Goal: Task Accomplishment & Management: Use online tool/utility

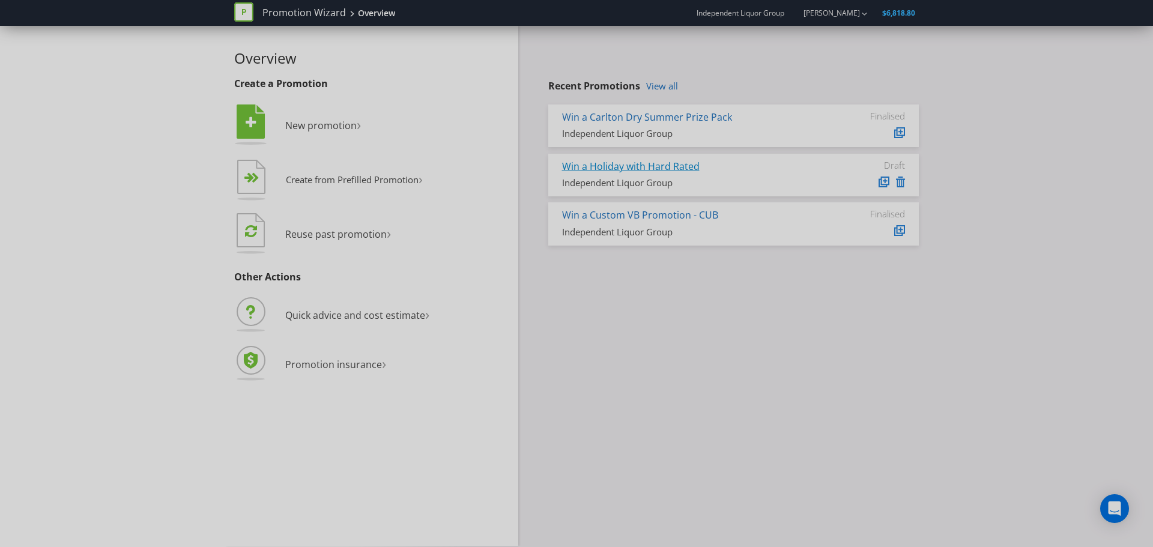
click at [682, 171] on link "Win a Holiday with Hard Rated" at bounding box center [631, 166] width 138 height 13
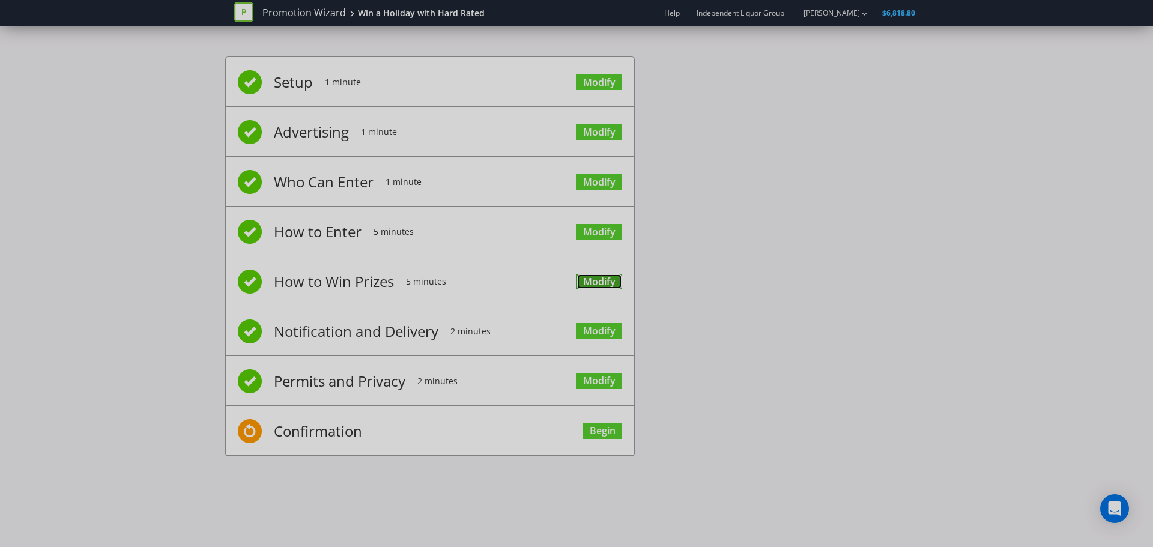
click at [587, 288] on link "Modify" at bounding box center [600, 282] width 46 height 16
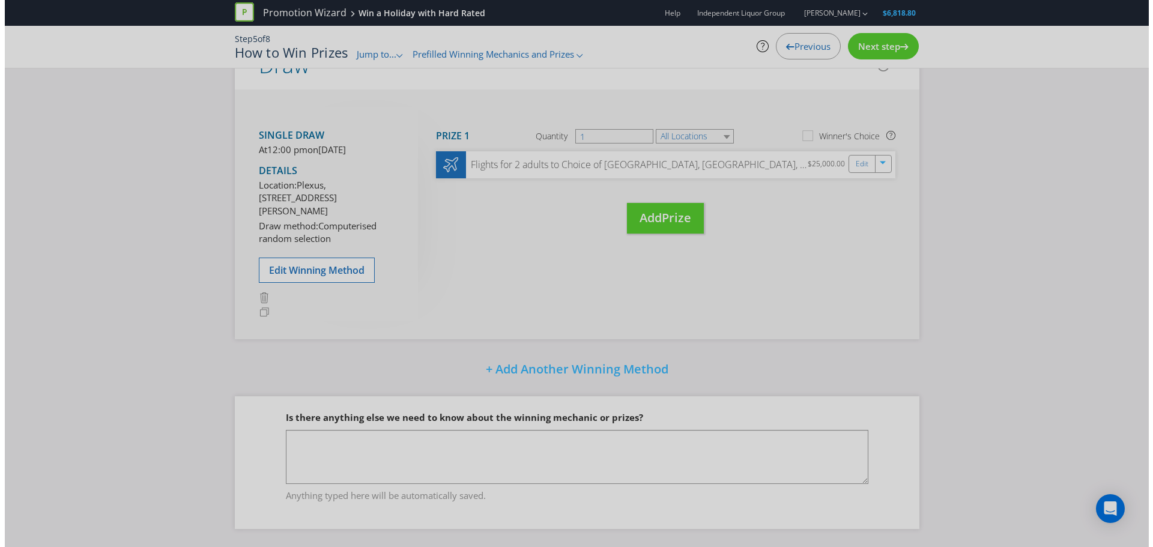
scroll to position [230, 0]
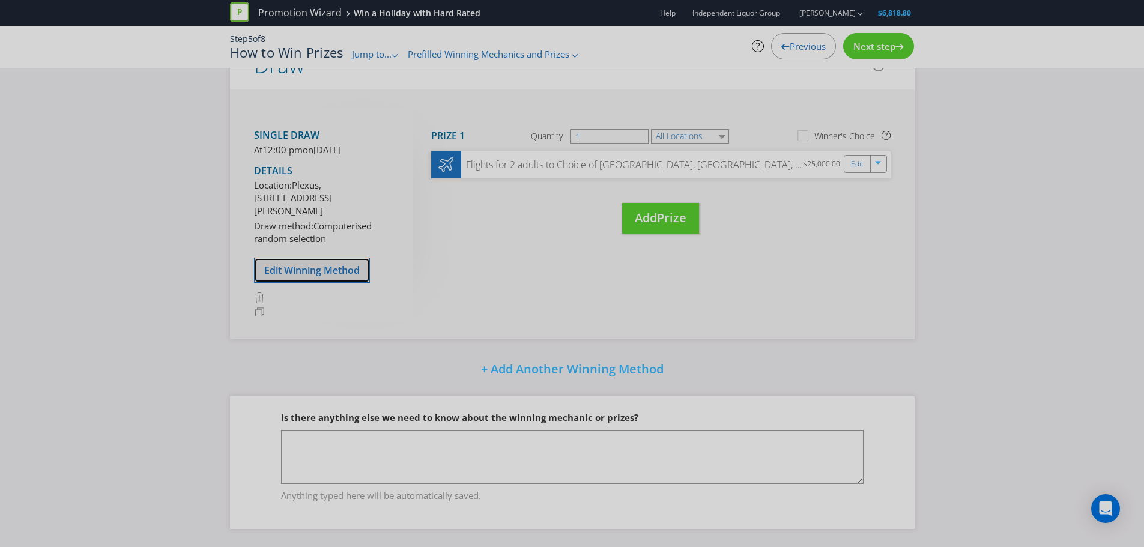
click at [330, 273] on span "Edit Winning Method" at bounding box center [311, 270] width 95 height 13
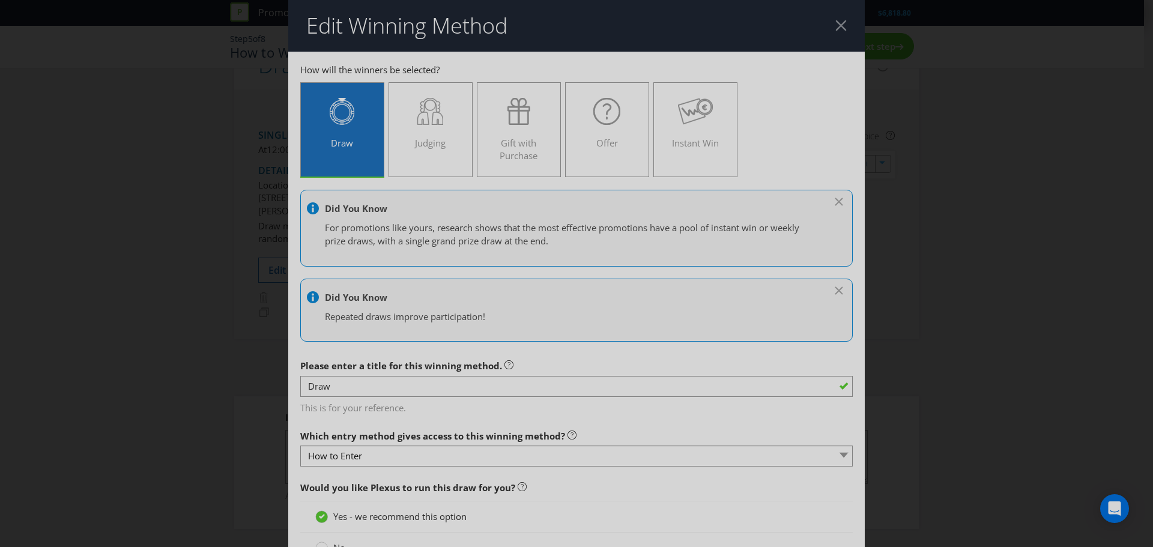
click at [826, 33] on header "Edit Winning Method" at bounding box center [576, 26] width 577 height 52
click at [835, 29] on div at bounding box center [840, 25] width 11 height 11
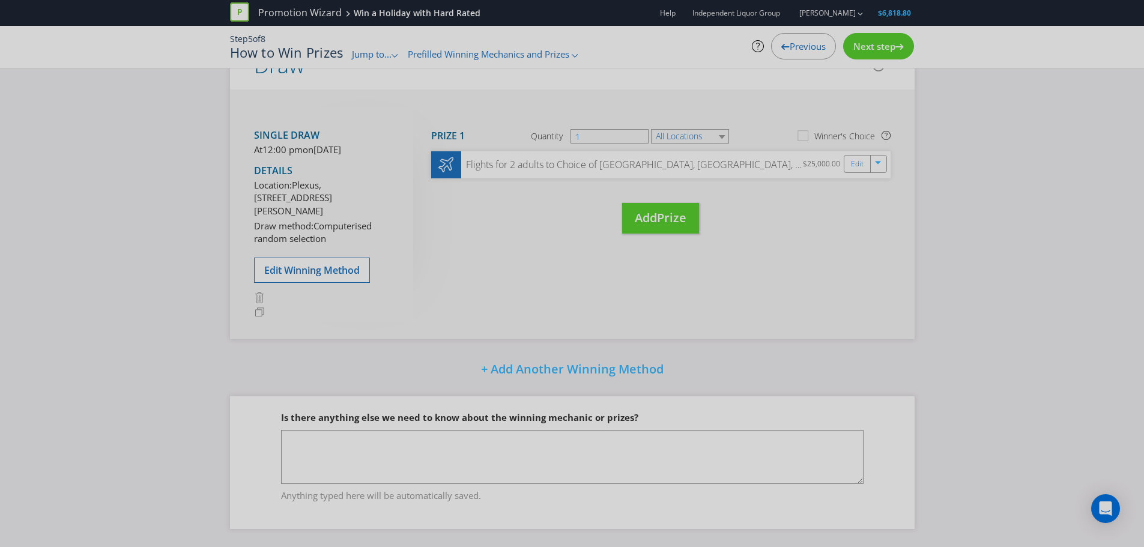
click at [371, 53] on span "Jump to..." at bounding box center [372, 54] width 40 height 12
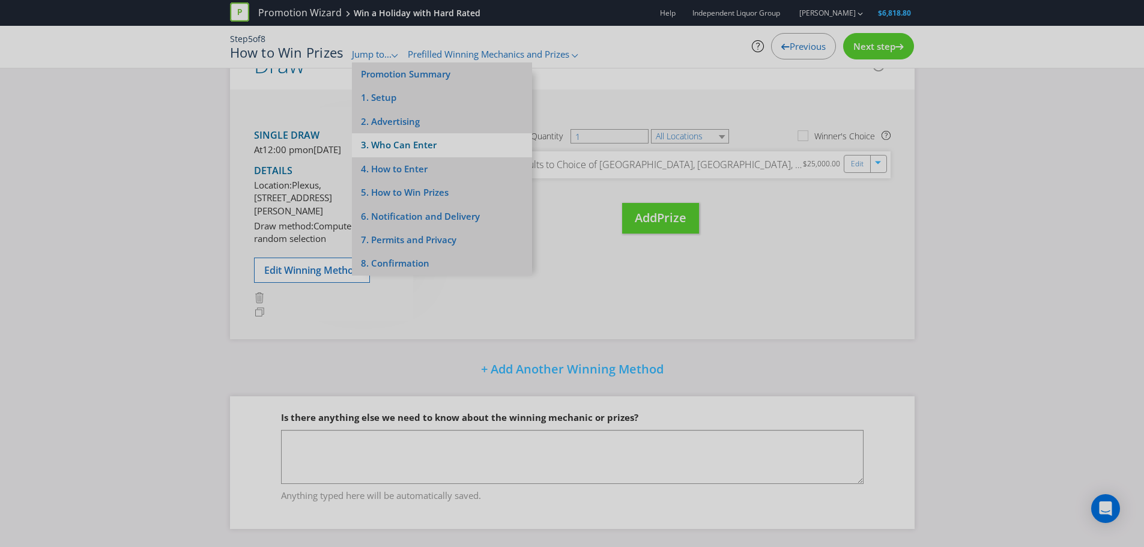
click at [411, 144] on li "3. Who Can Enter" at bounding box center [442, 144] width 180 height 23
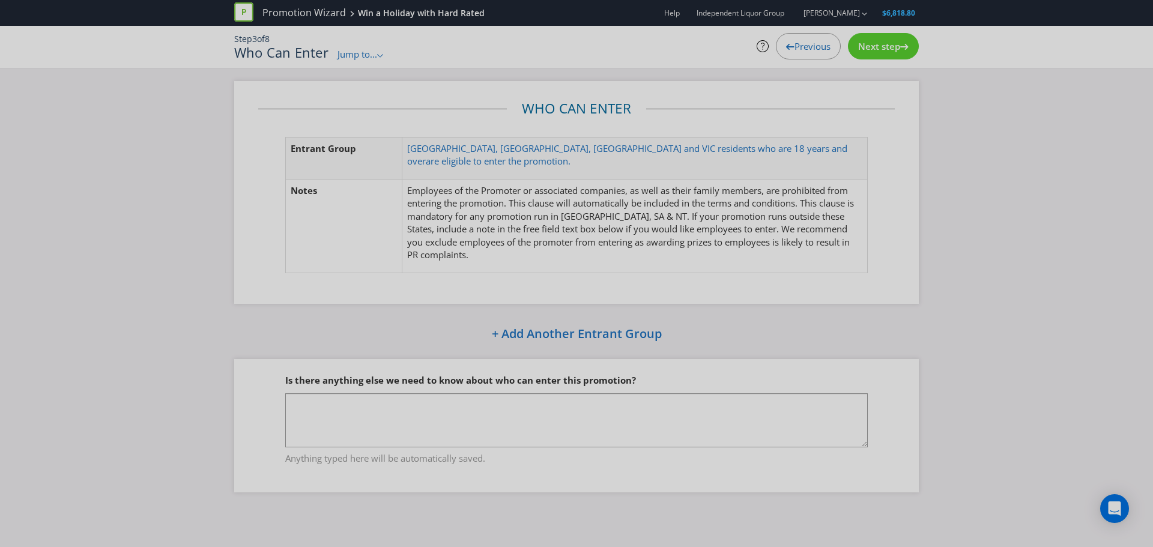
click at [360, 55] on span "Jump to..." at bounding box center [358, 54] width 40 height 12
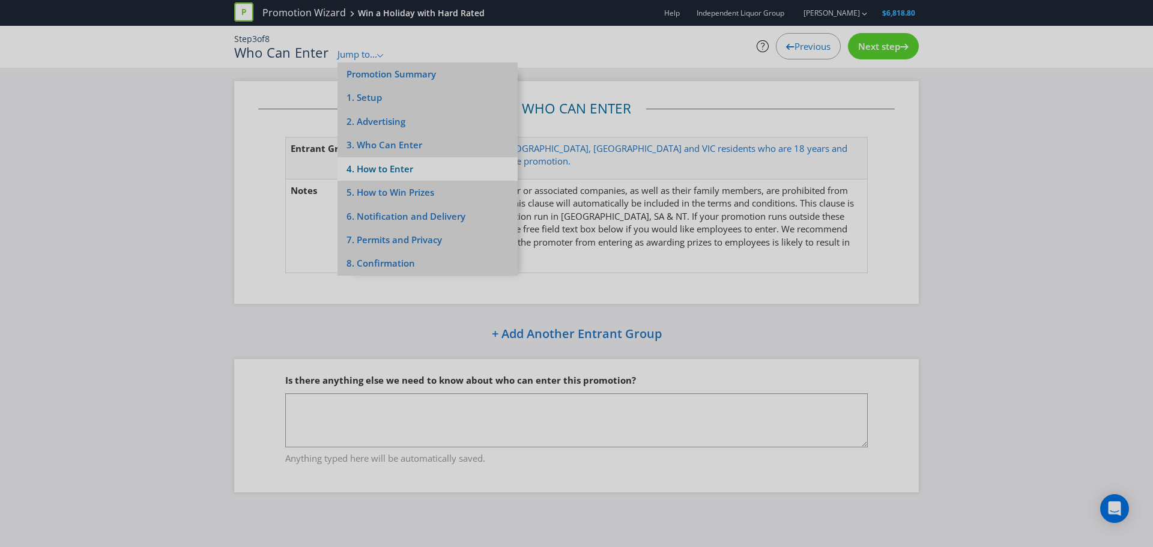
click at [381, 172] on li "4. How to Enter" at bounding box center [428, 168] width 180 height 23
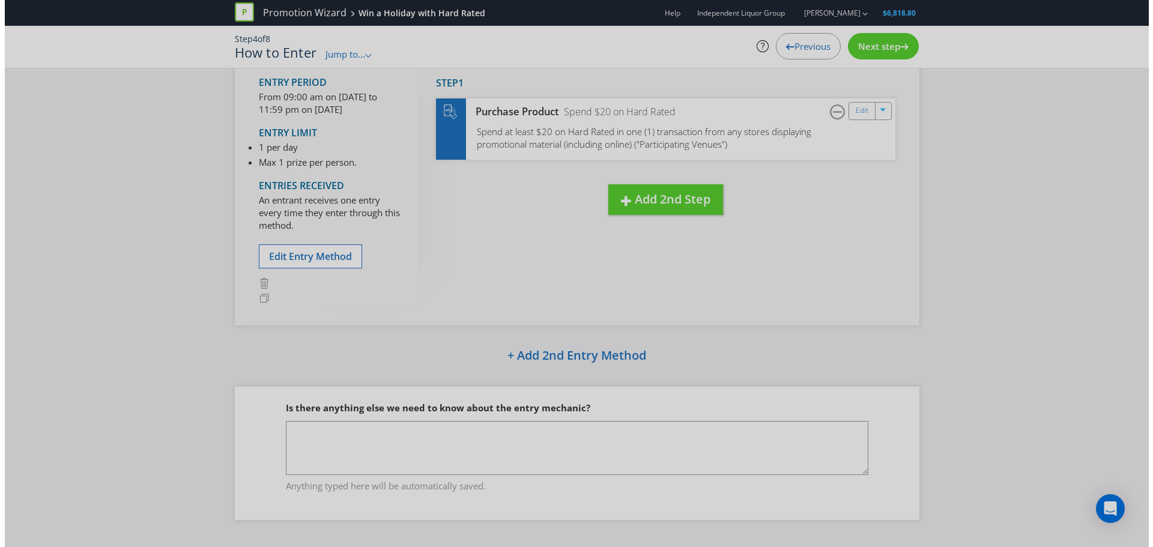
scroll to position [98, 0]
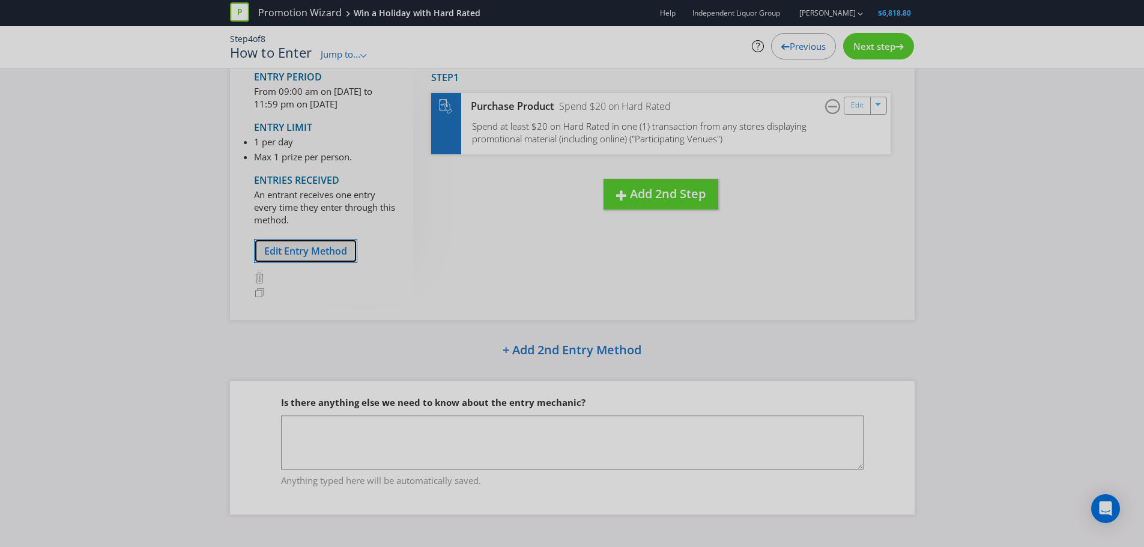
click at [335, 250] on span "Edit Entry Method" at bounding box center [305, 250] width 83 height 13
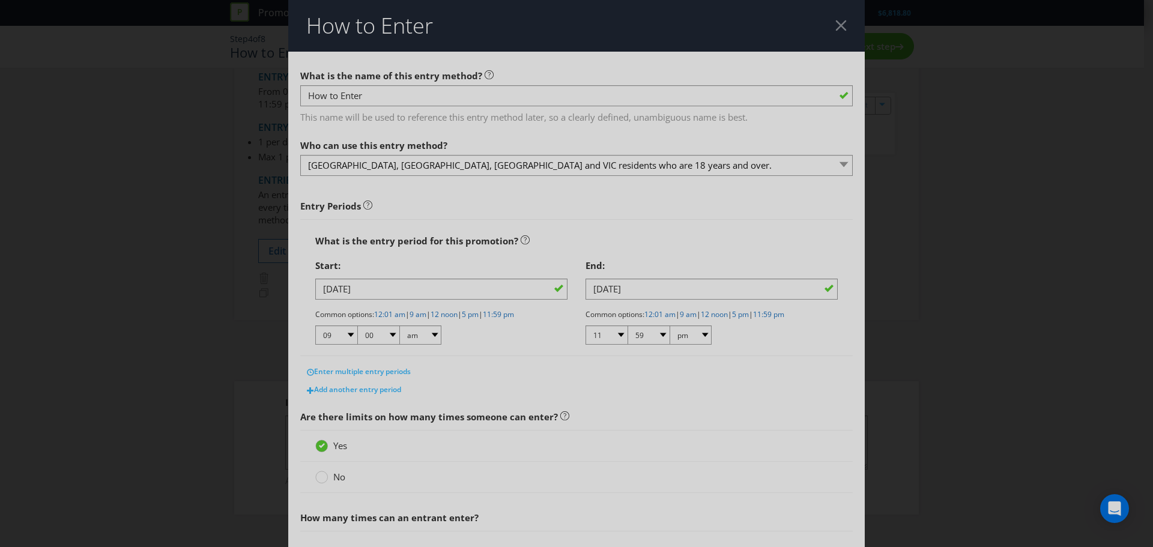
click at [837, 28] on div at bounding box center [840, 25] width 11 height 11
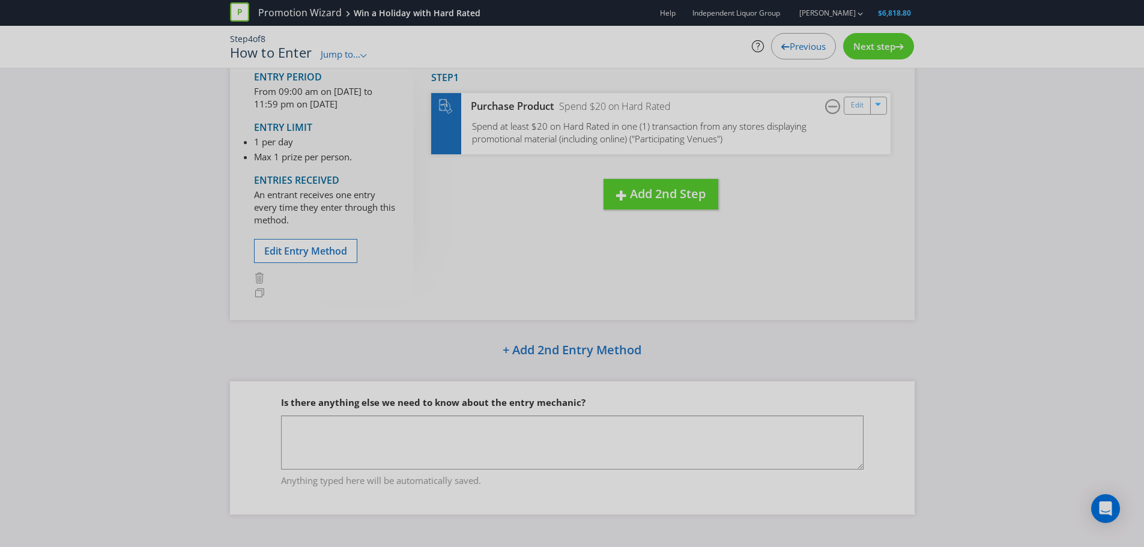
click at [338, 53] on span "Jump to..." at bounding box center [341, 54] width 40 height 12
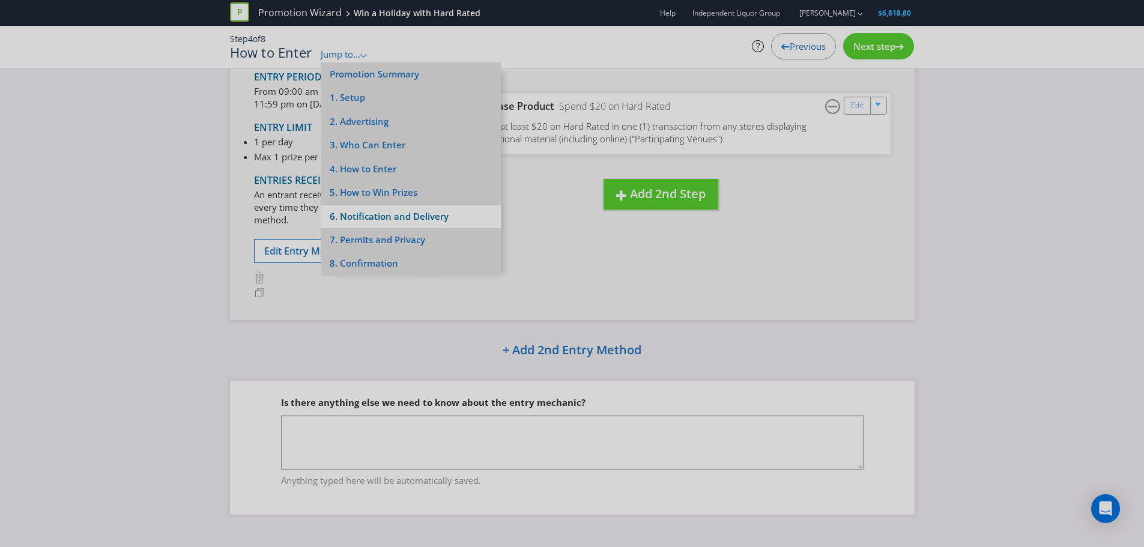
click at [374, 212] on li "6. Notification and Delivery" at bounding box center [411, 216] width 180 height 23
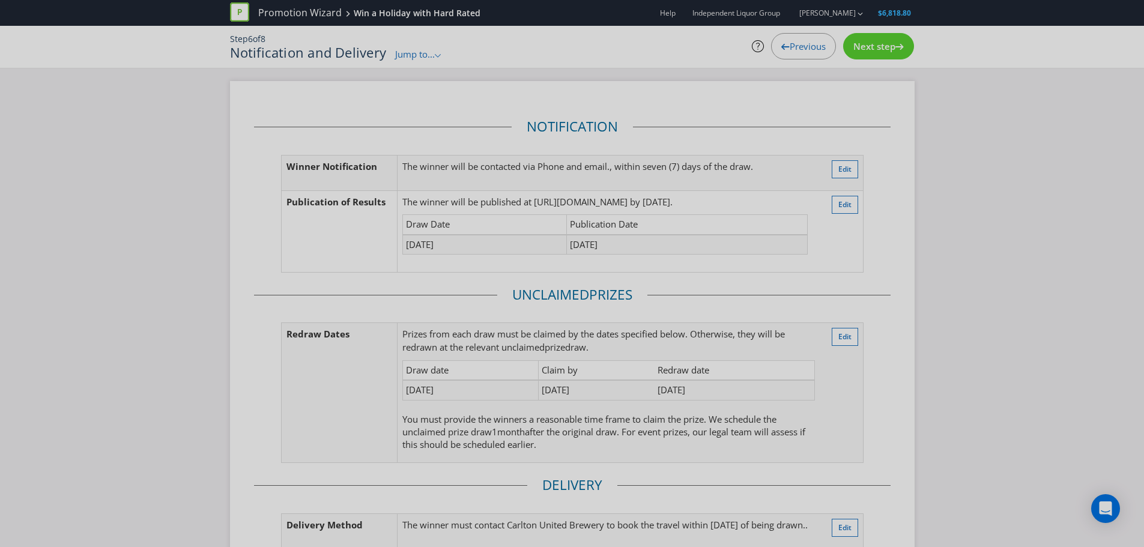
click at [884, 52] on span "Next step" at bounding box center [874, 46] width 42 height 12
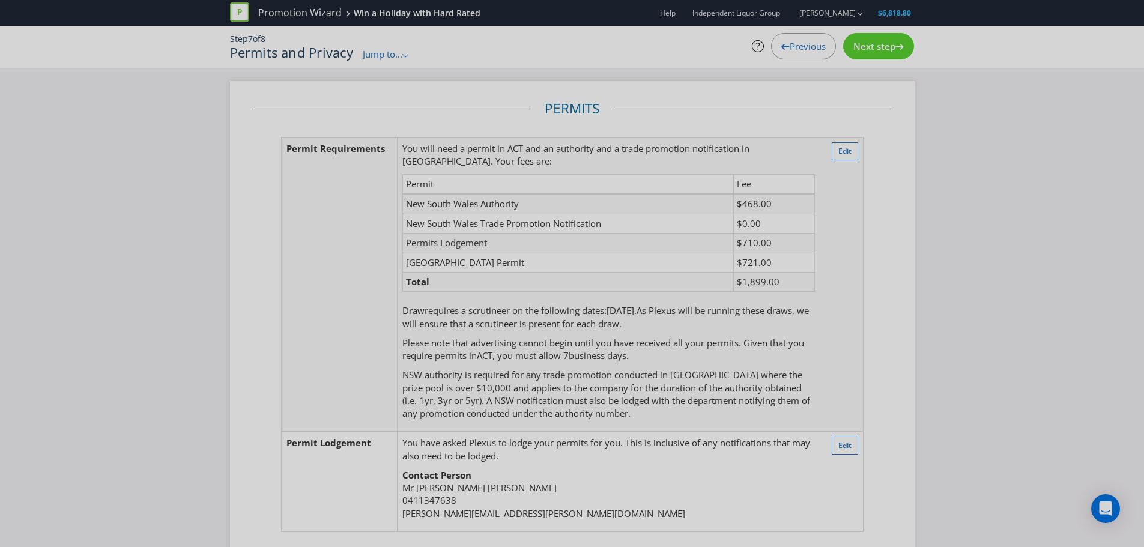
click at [878, 35] on div "Next step" at bounding box center [878, 46] width 71 height 26
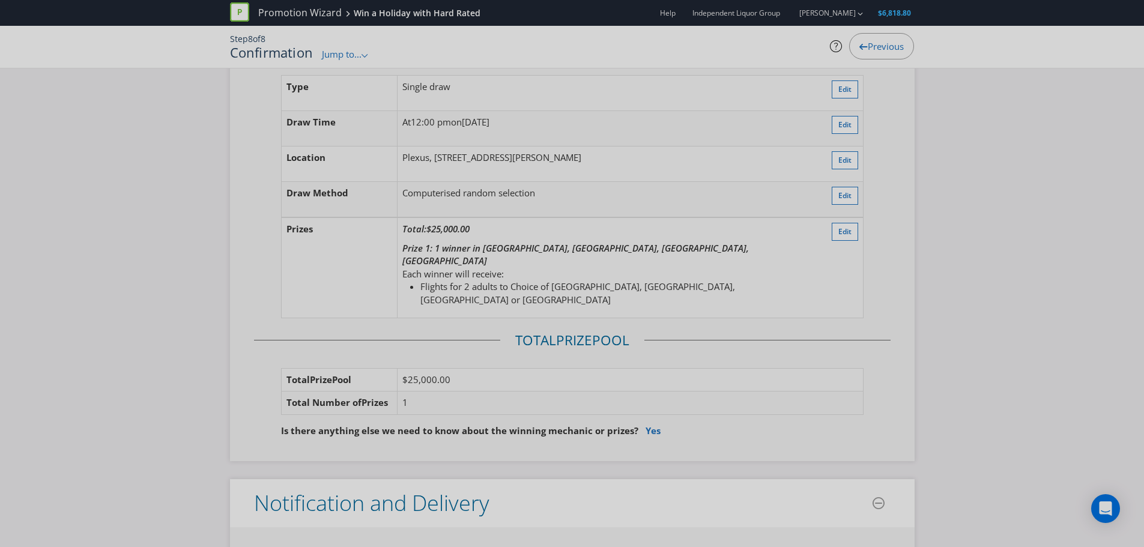
scroll to position [1381, 0]
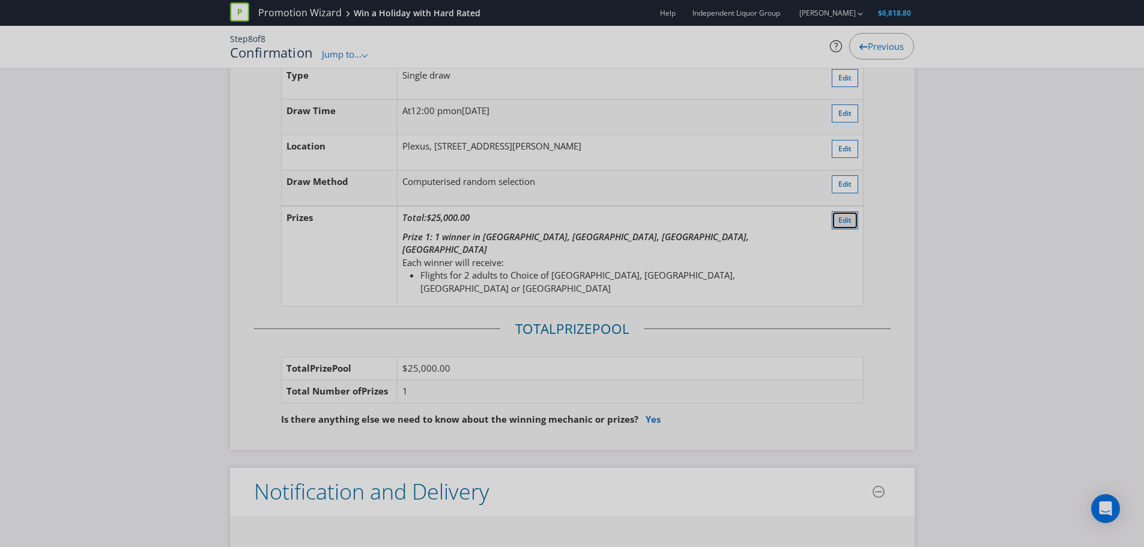
click at [844, 215] on span "Edit" at bounding box center [844, 220] width 13 height 10
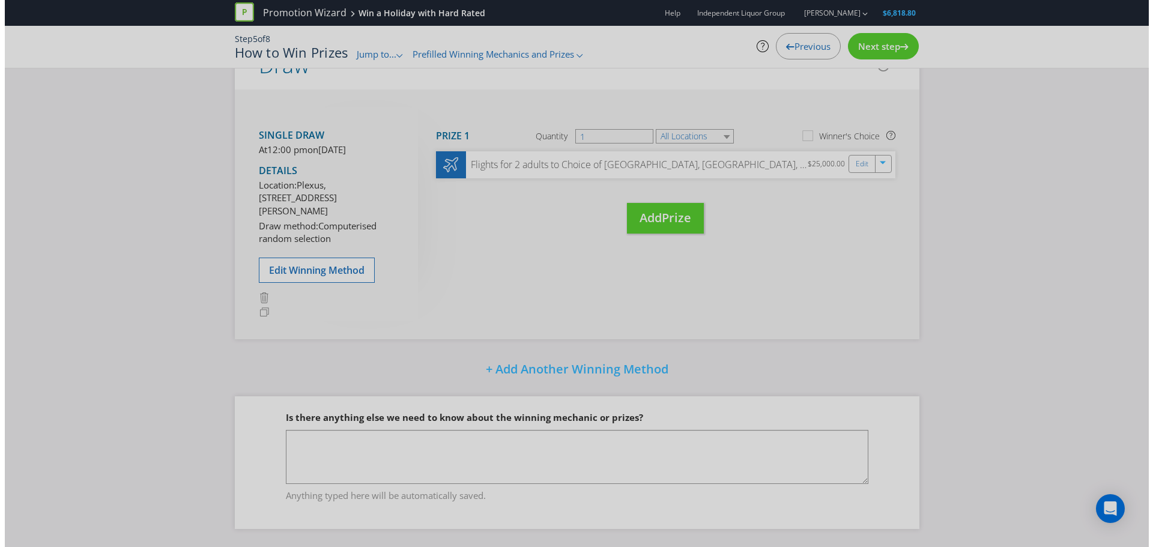
scroll to position [230, 0]
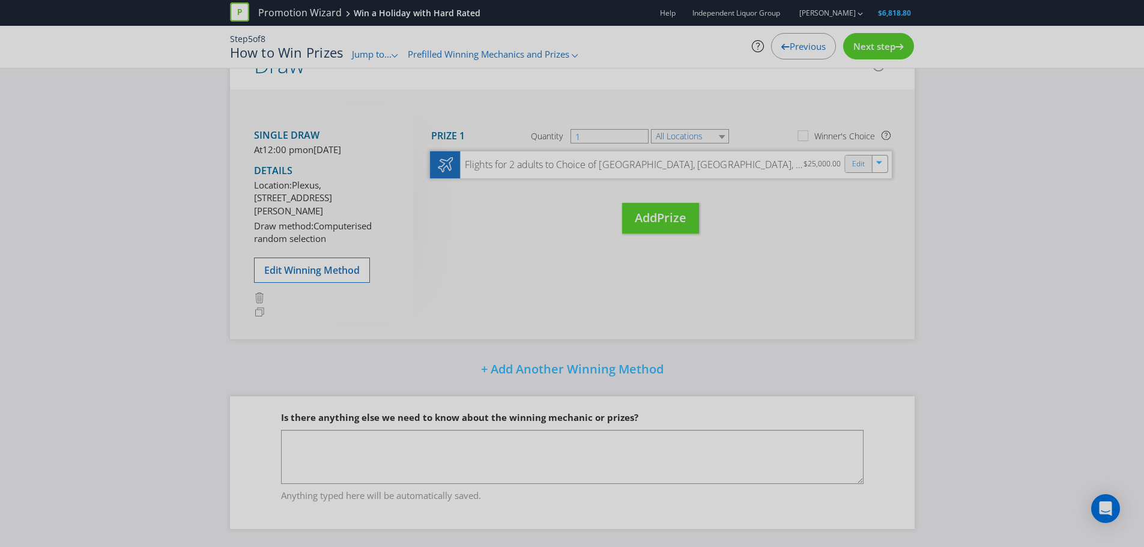
click at [849, 156] on div "Edit" at bounding box center [858, 164] width 27 height 17
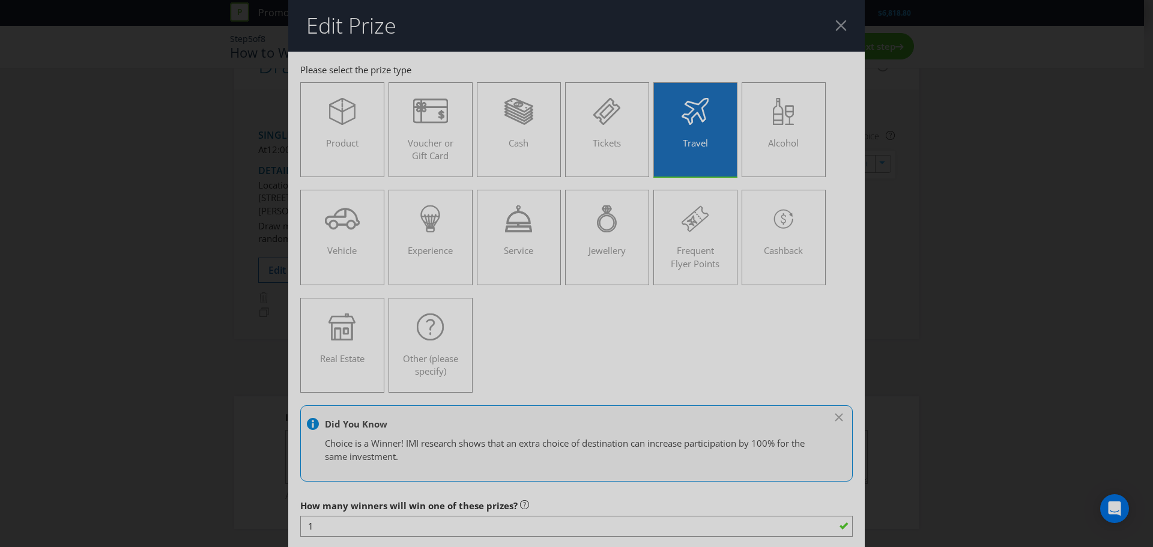
click at [835, 28] on div at bounding box center [840, 25] width 11 height 11
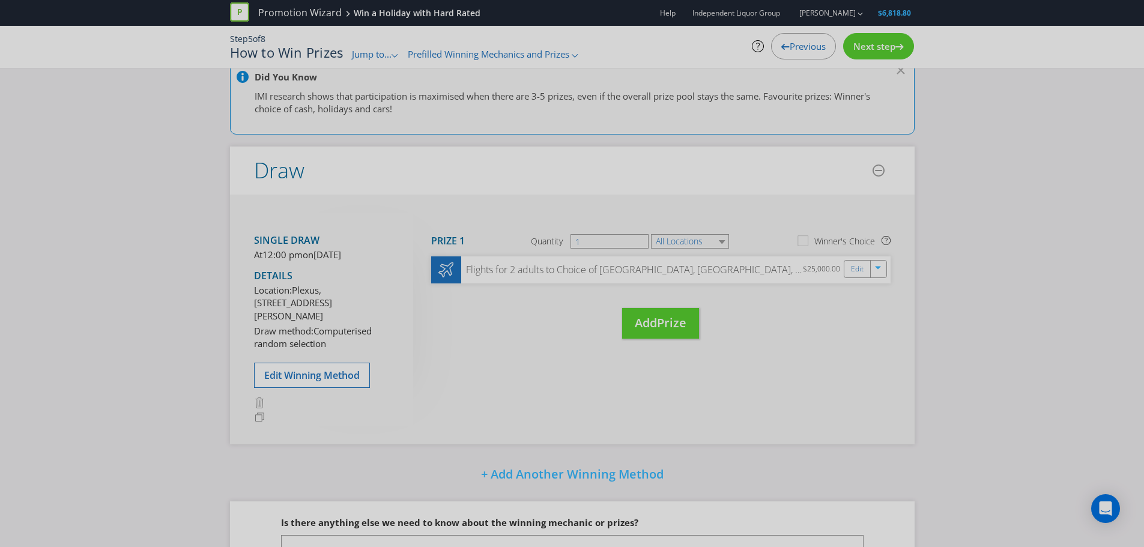
scroll to position [120, 0]
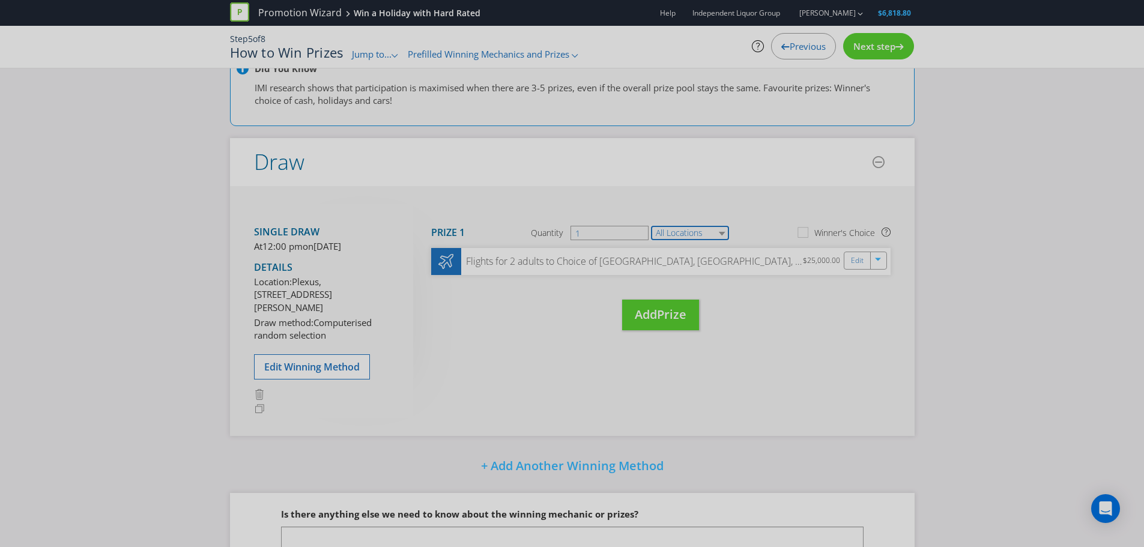
click at [687, 236] on select "All Locations" at bounding box center [690, 233] width 78 height 14
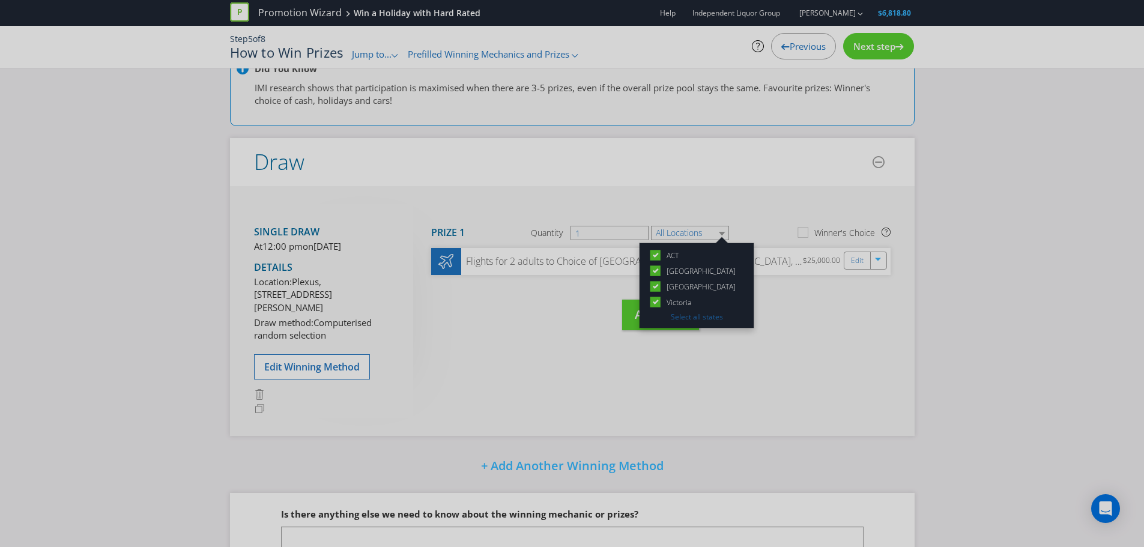
click at [656, 302] on icon at bounding box center [656, 302] width 6 height 5
click at [0, 0] on input "Victoria" at bounding box center [0, 0] width 0 height 0
click at [656, 291] on icon at bounding box center [655, 287] width 10 height 10
click at [0, 0] on input "[GEOGRAPHIC_DATA]" at bounding box center [0, 0] width 0 height 0
click at [656, 271] on icon at bounding box center [656, 270] width 6 height 5
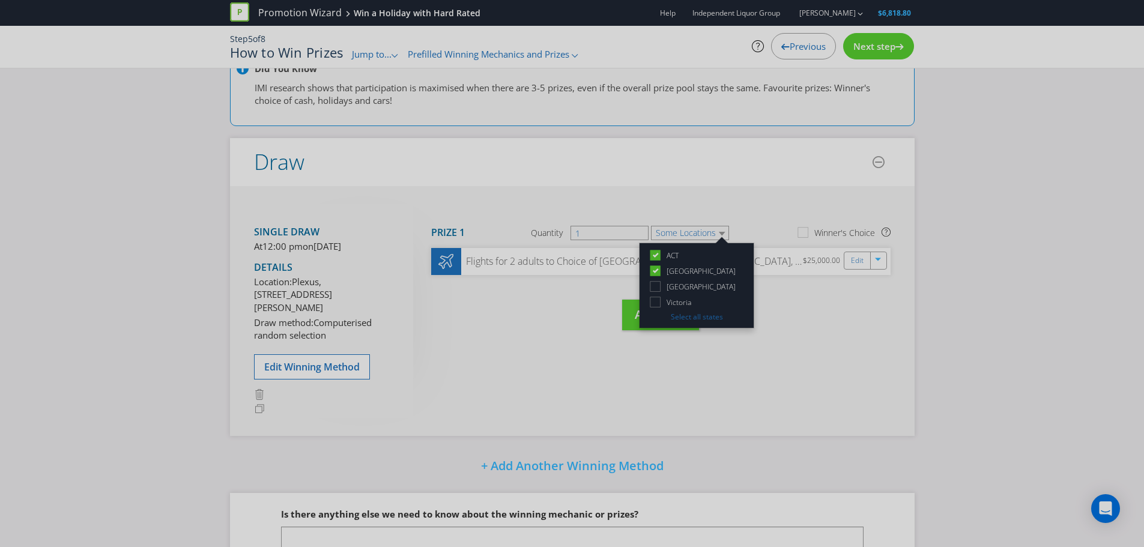
click at [0, 0] on input "[GEOGRAPHIC_DATA]" at bounding box center [0, 0] width 0 height 0
click at [657, 257] on icon at bounding box center [656, 255] width 6 height 5
click at [0, 0] on input "ACT" at bounding box center [0, 0] width 0 height 0
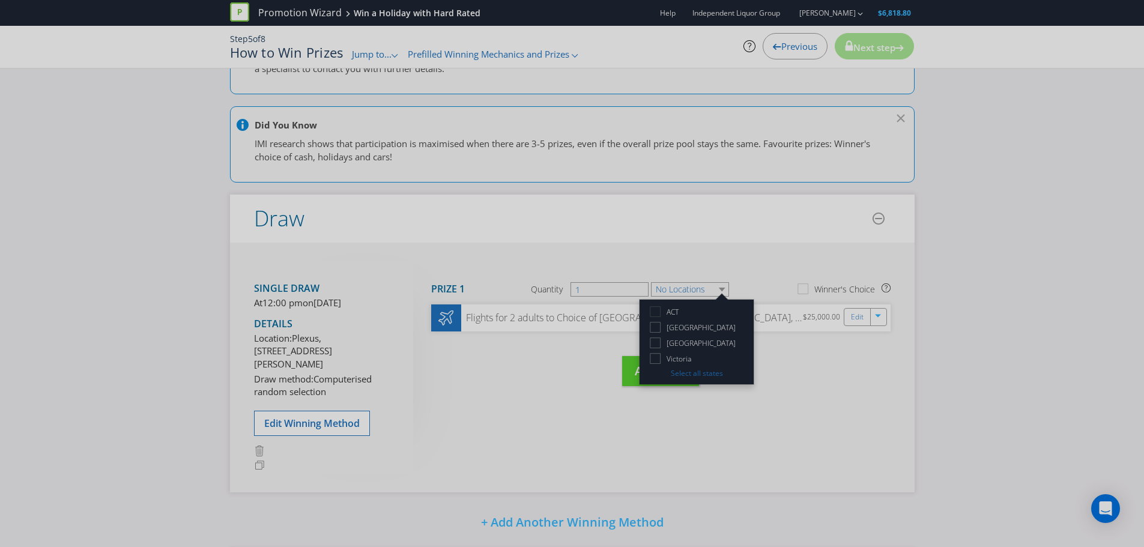
scroll to position [177, 0]
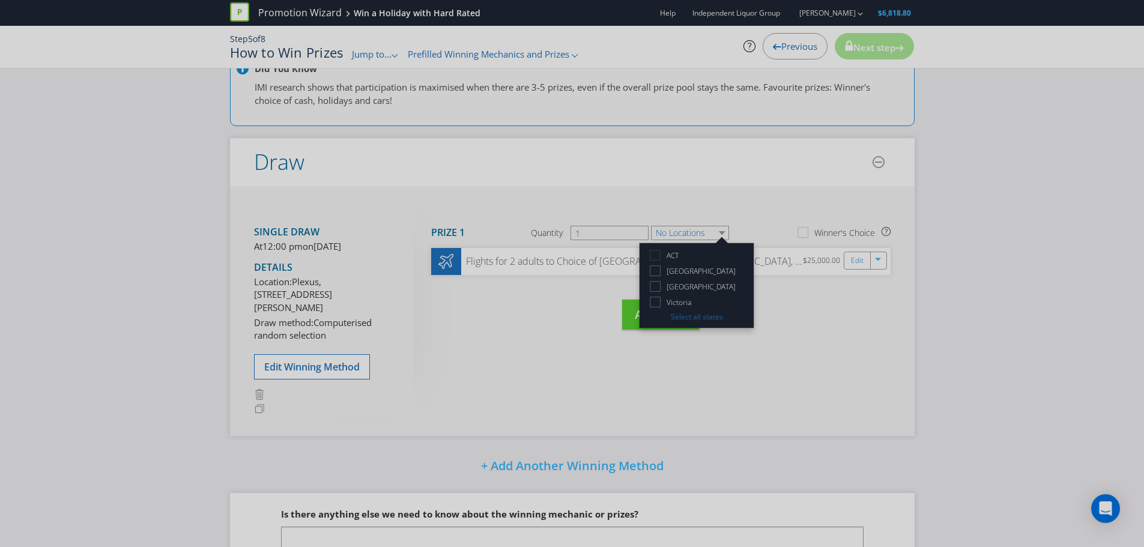
click at [656, 256] on icon at bounding box center [657, 257] width 17 height 17
click at [0, 0] on input "ACT" at bounding box center [0, 0] width 0 height 0
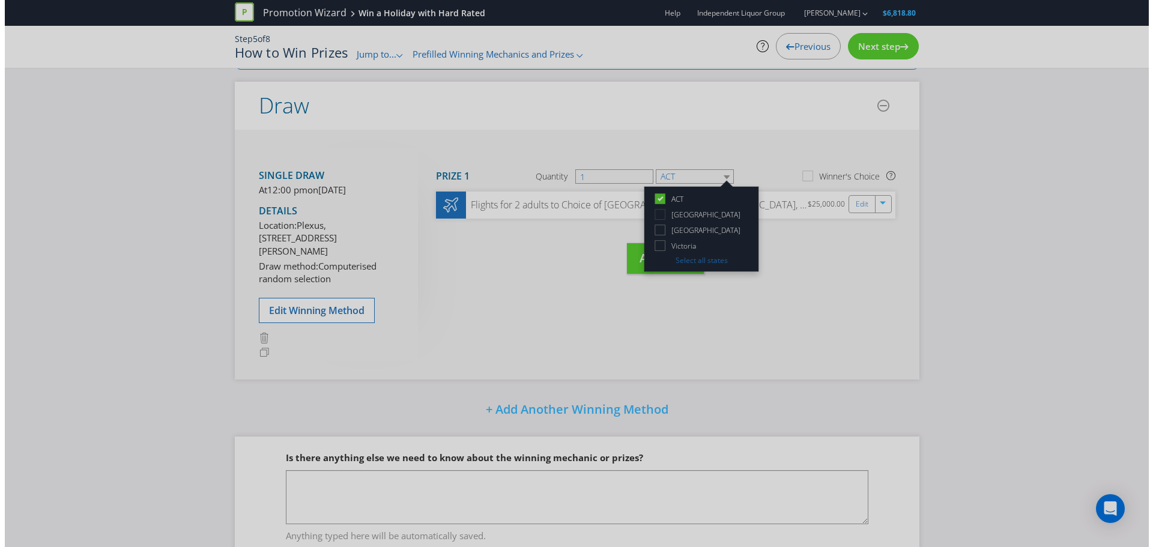
scroll to position [120, 0]
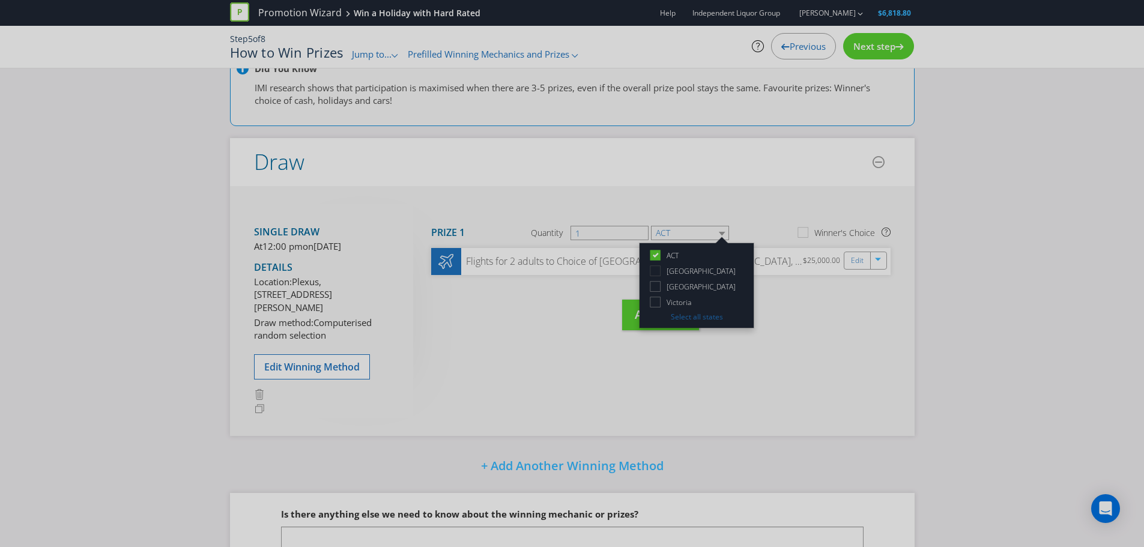
click at [656, 270] on div at bounding box center [656, 267] width 6 height 6
click at [0, 0] on input "[GEOGRAPHIC_DATA]" at bounding box center [0, 0] width 0 height 0
click at [656, 283] on div at bounding box center [656, 283] width 6 height 6
click at [0, 0] on input "[GEOGRAPHIC_DATA]" at bounding box center [0, 0] width 0 height 0
click at [656, 299] on div at bounding box center [656, 298] width 6 height 6
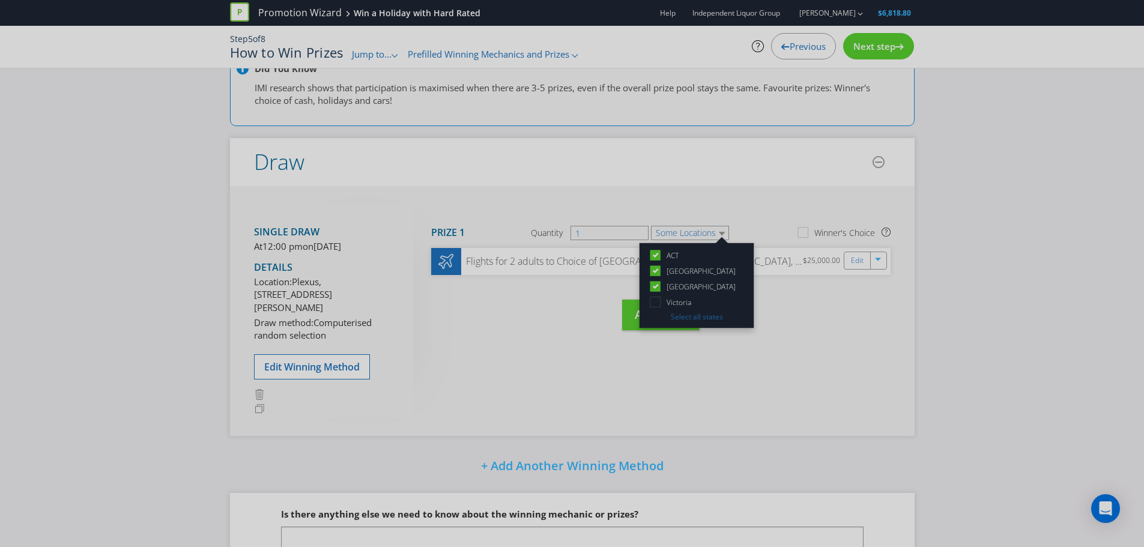
click at [0, 0] on input "Victoria" at bounding box center [0, 0] width 0 height 0
click at [847, 309] on div "Move Here Drag here to move prize Prize 1 Quantity 1 All Locations [GEOGRAPHIC_…" at bounding box center [651, 279] width 477 height 150
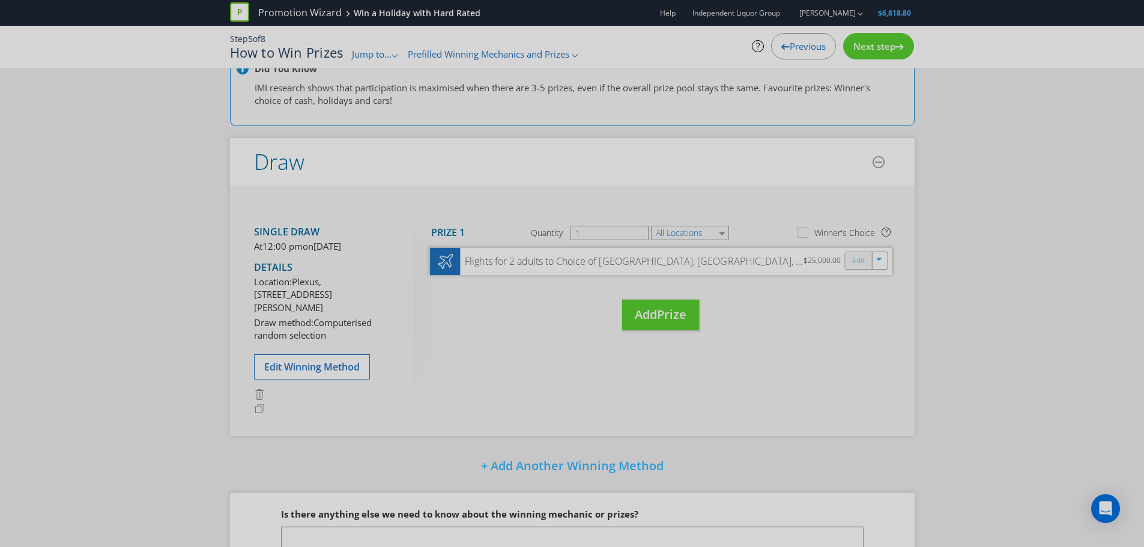
click at [859, 257] on link "Edit" at bounding box center [858, 261] width 13 height 14
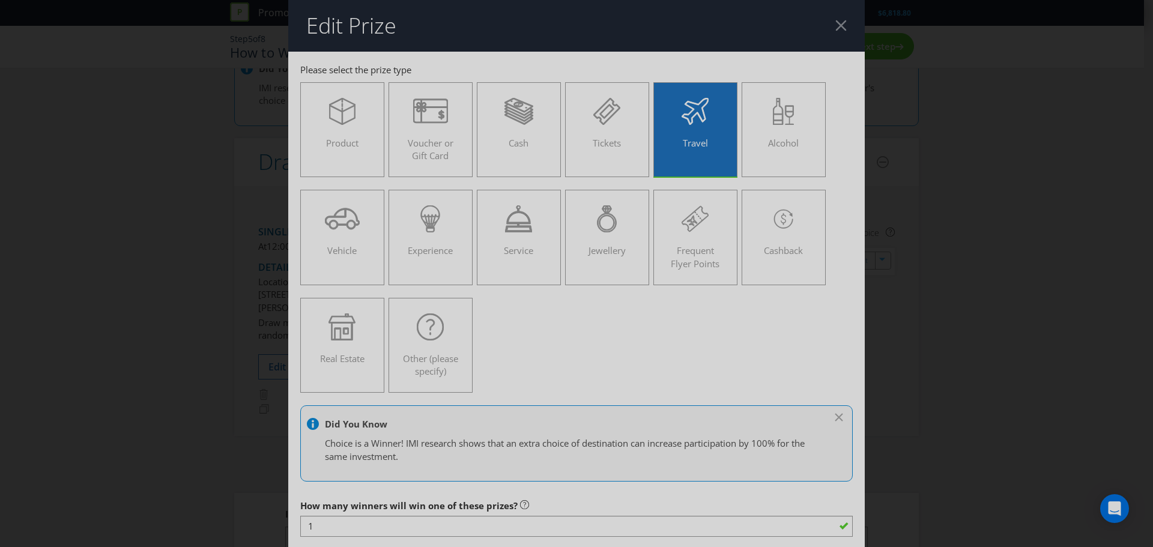
click at [836, 27] on div at bounding box center [840, 25] width 11 height 11
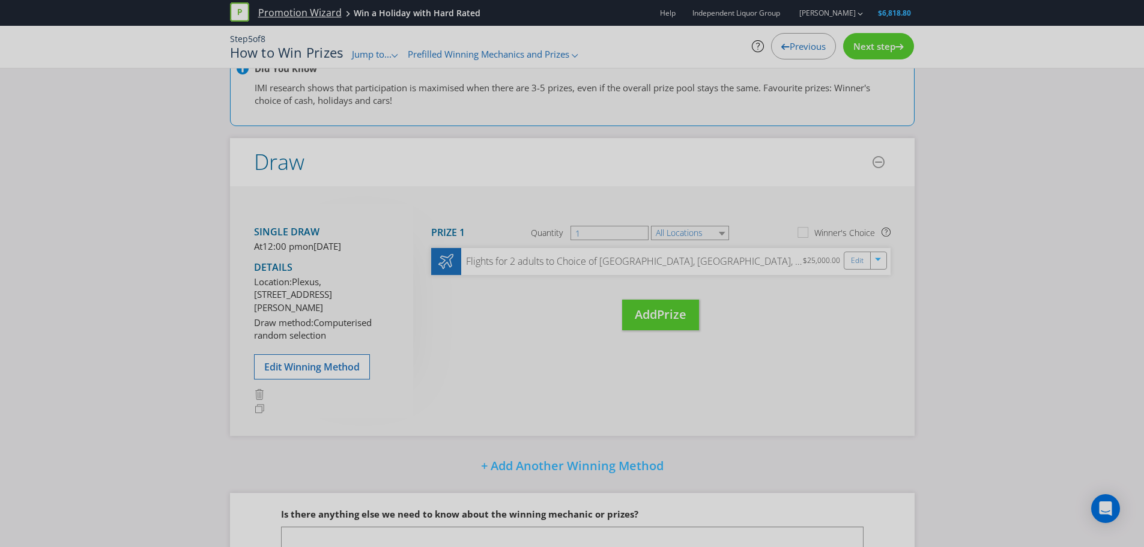
click at [303, 14] on link "Promotion Wizard" at bounding box center [299, 13] width 83 height 14
